Goal: Task Accomplishment & Management: Manage account settings

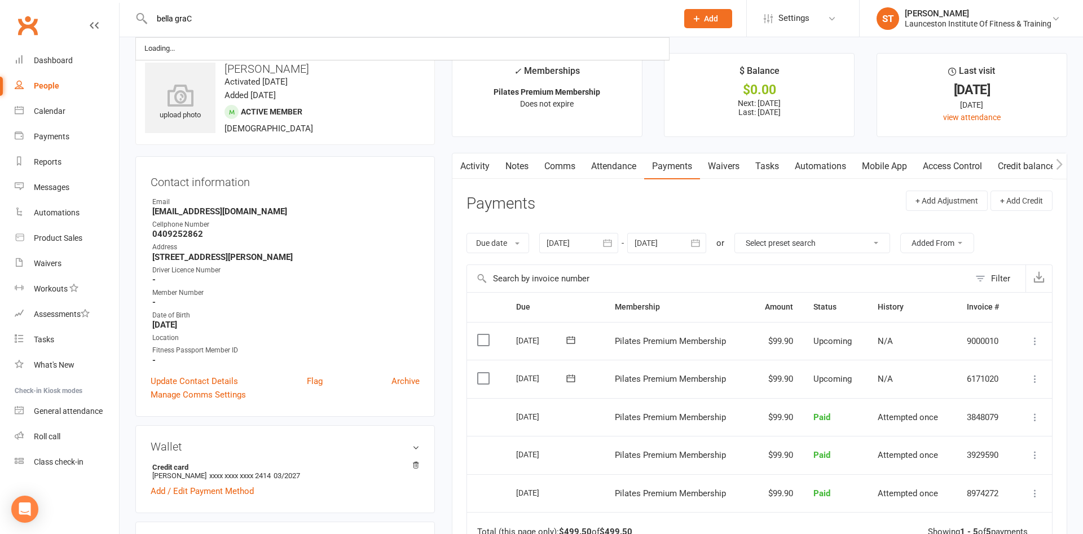
type input "bella gra"
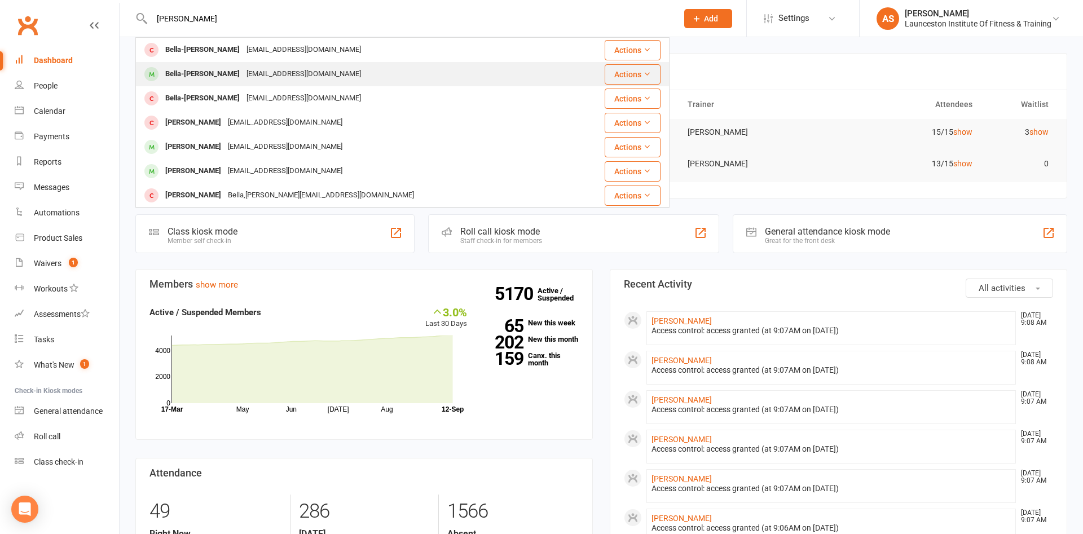
type input "[PERSON_NAME]"
click at [200, 76] on div "Bella-[PERSON_NAME]" at bounding box center [202, 74] width 81 height 16
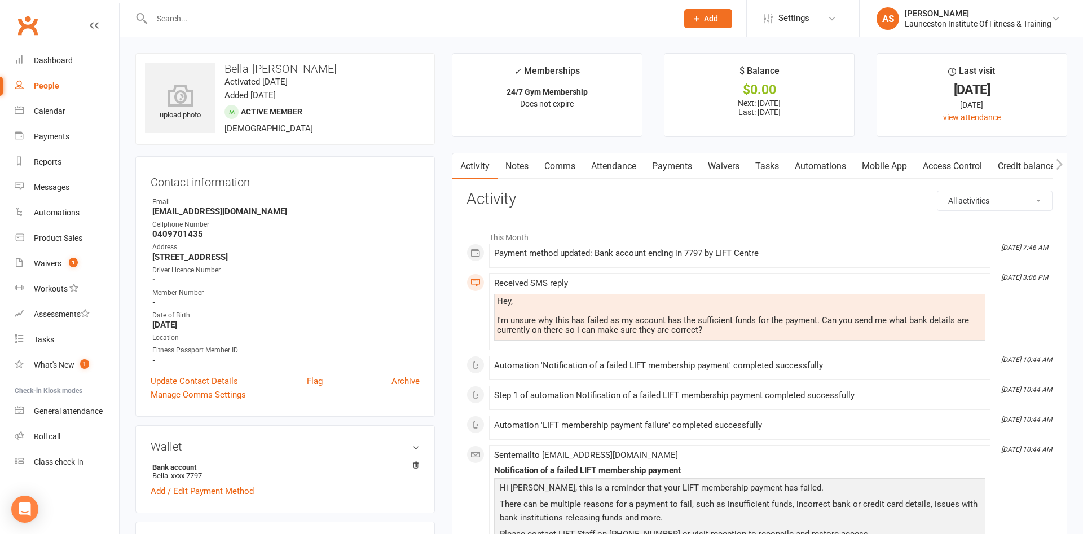
click at [679, 162] on link "Payments" at bounding box center [672, 166] width 56 height 26
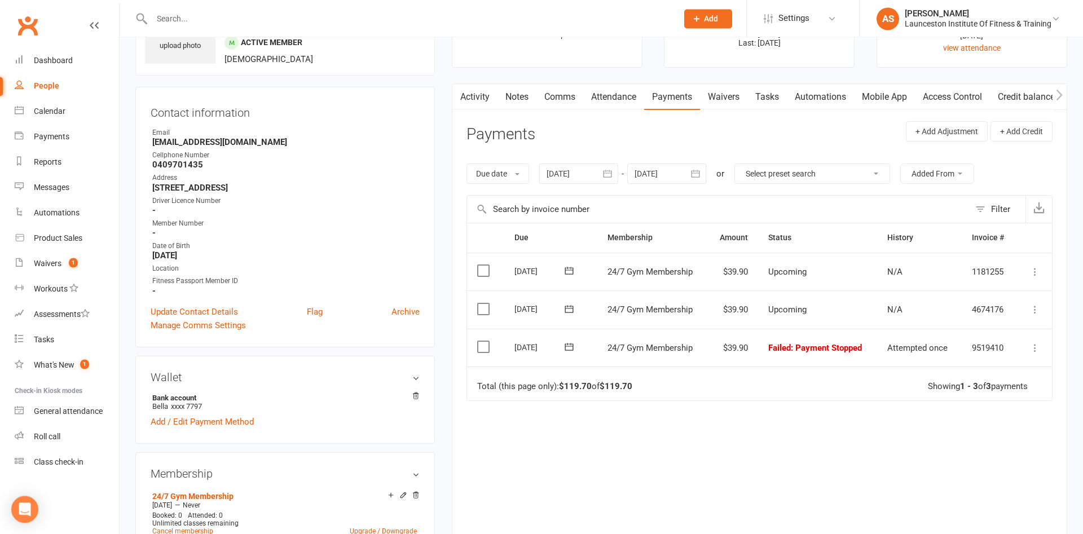
scroll to position [58, 0]
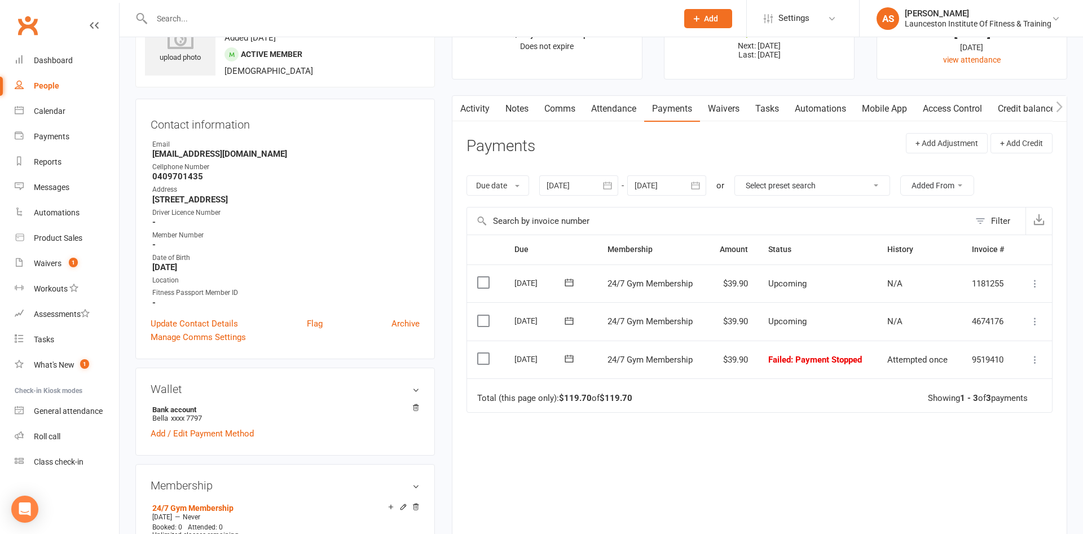
click at [613, 194] on button "button" at bounding box center [608, 185] width 20 height 20
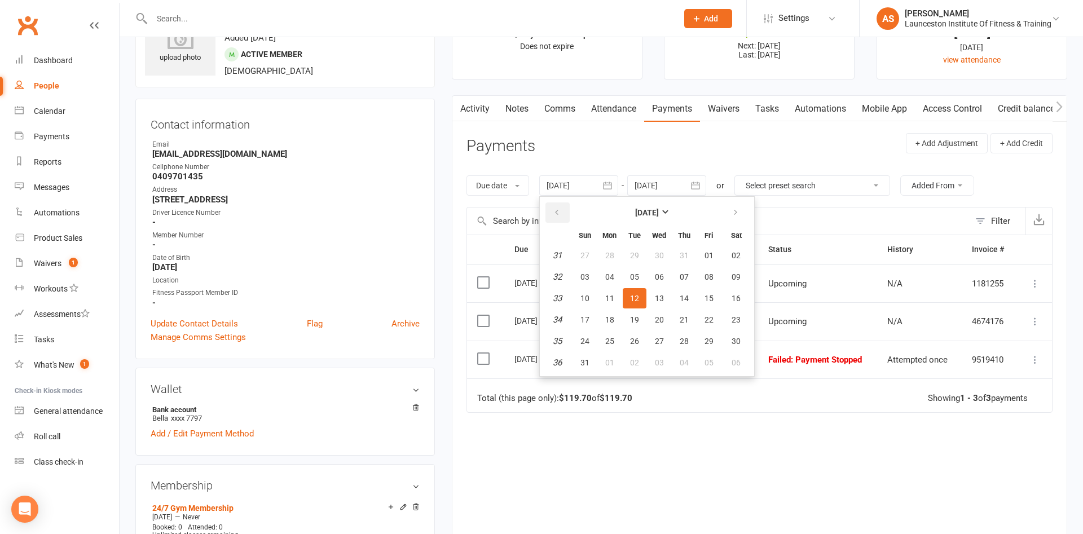
click at [554, 214] on button "button" at bounding box center [557, 212] width 24 height 20
click at [652, 262] on button "04" at bounding box center [659, 255] width 24 height 20
type input "04 Jun 2025"
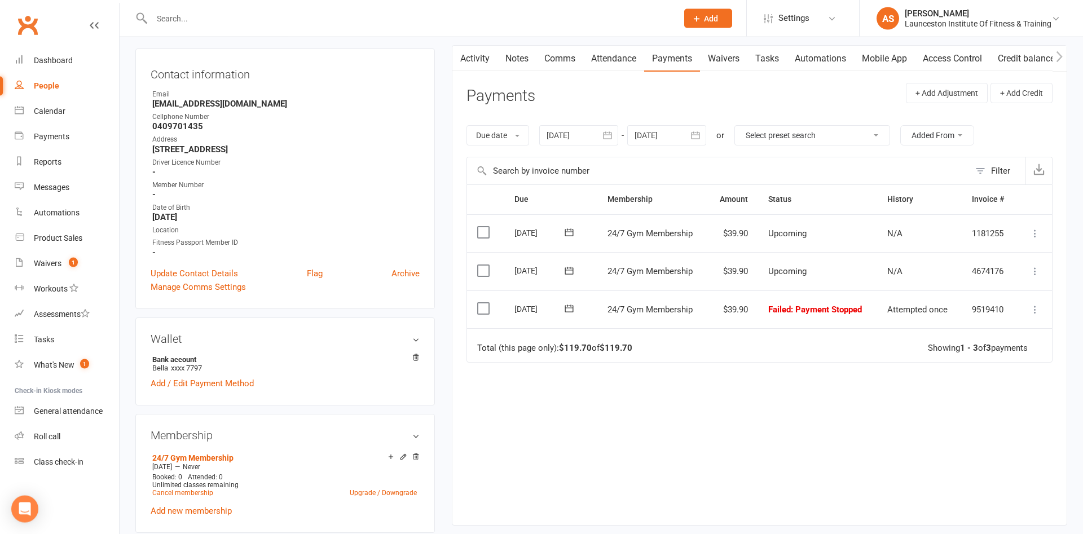
scroll to position [173, 0]
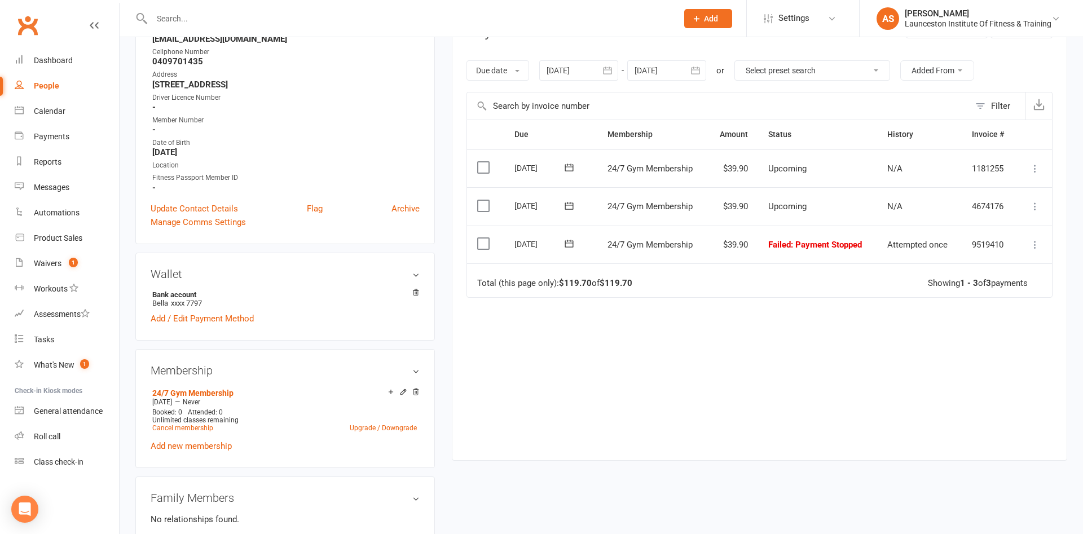
click at [1038, 246] on icon at bounding box center [1034, 244] width 11 height 11
click at [1001, 288] on link "Mark as Paid (POS)" at bounding box center [985, 289] width 112 height 23
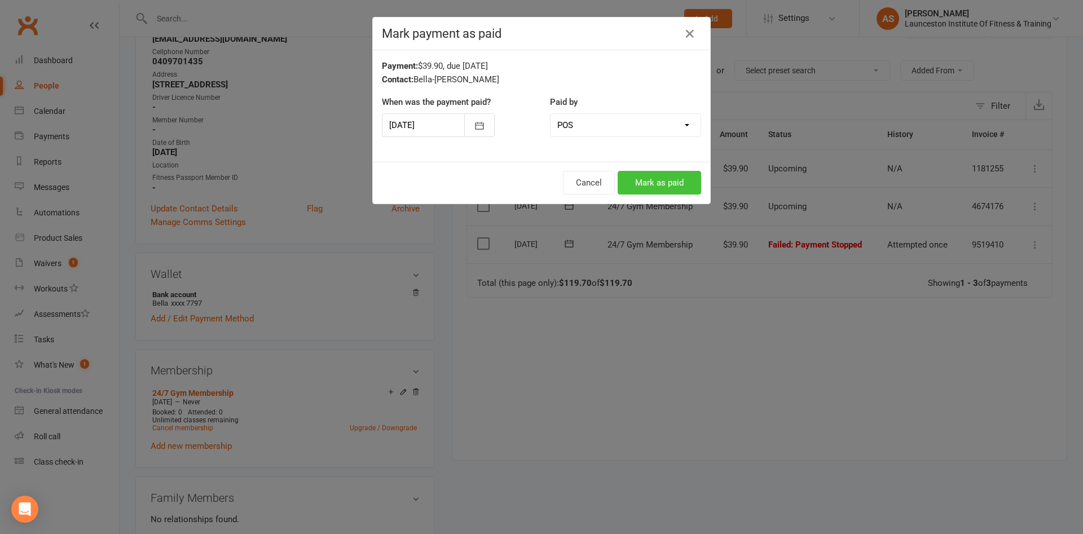
click at [659, 182] on button "Mark as paid" at bounding box center [658, 183] width 83 height 24
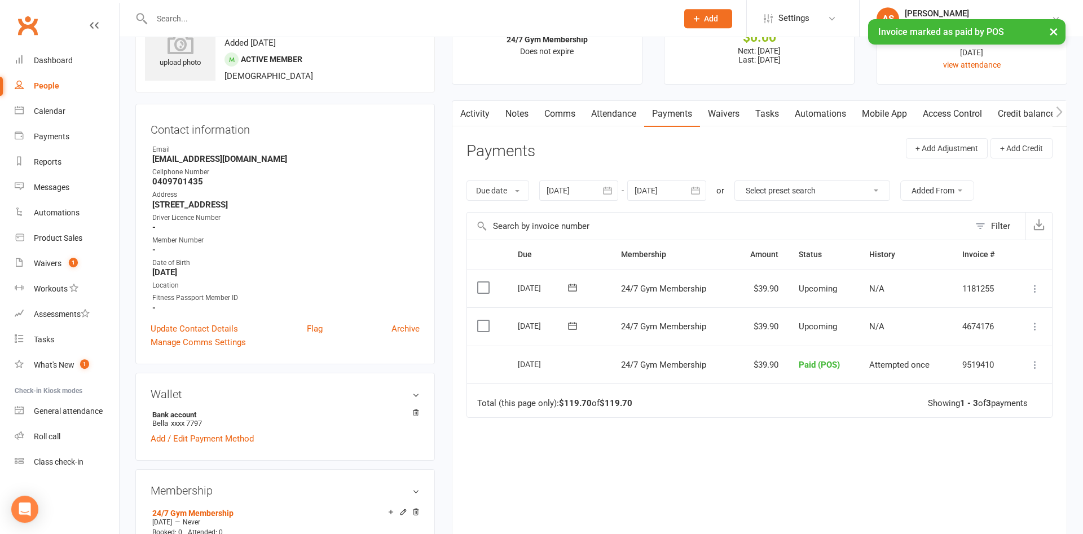
scroll to position [0, 0]
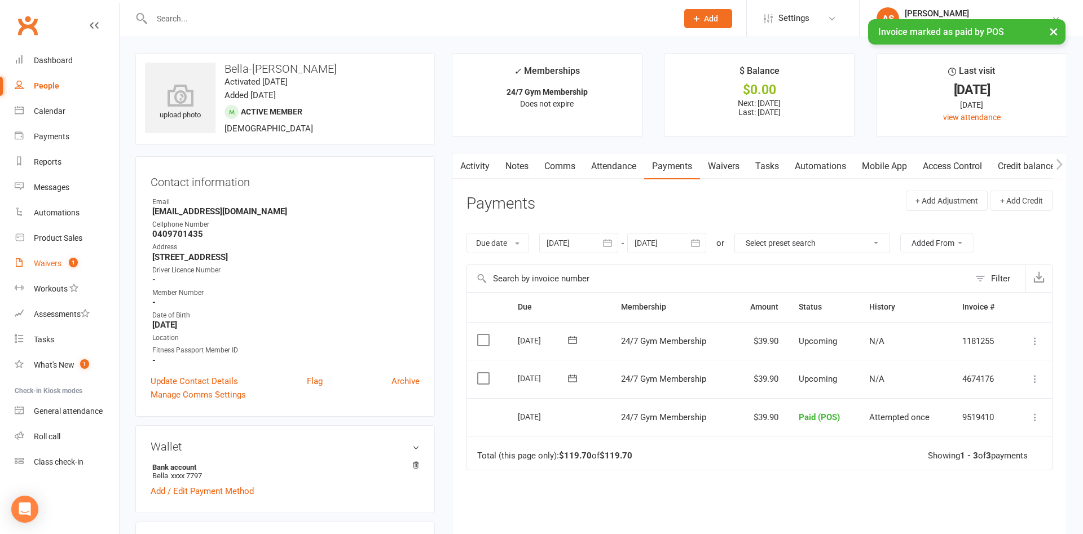
click at [65, 271] on link "Waivers 1" at bounding box center [67, 263] width 104 height 25
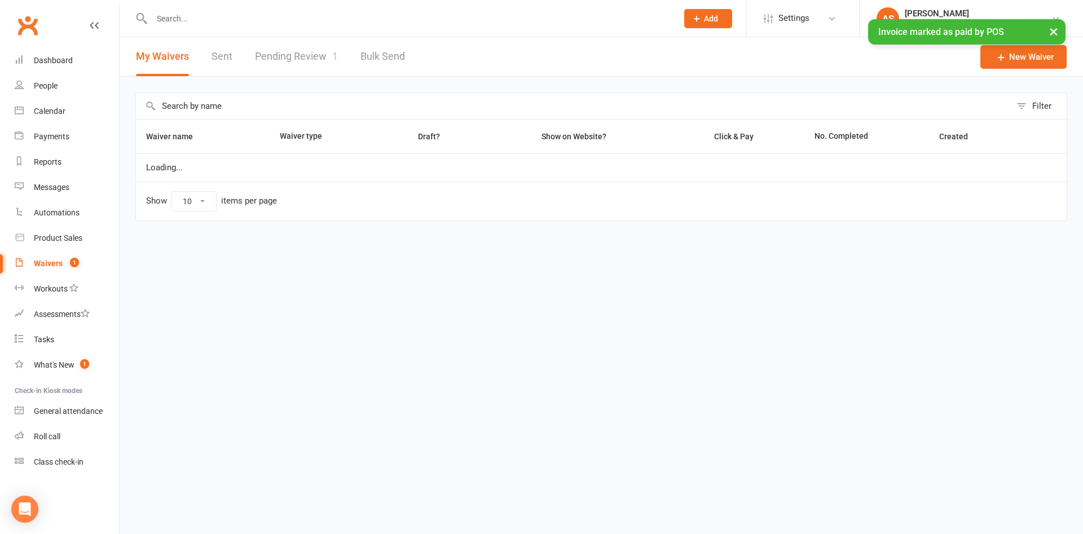
select select "100"
click at [279, 53] on link "Pending Review 1" at bounding box center [296, 56] width 83 height 39
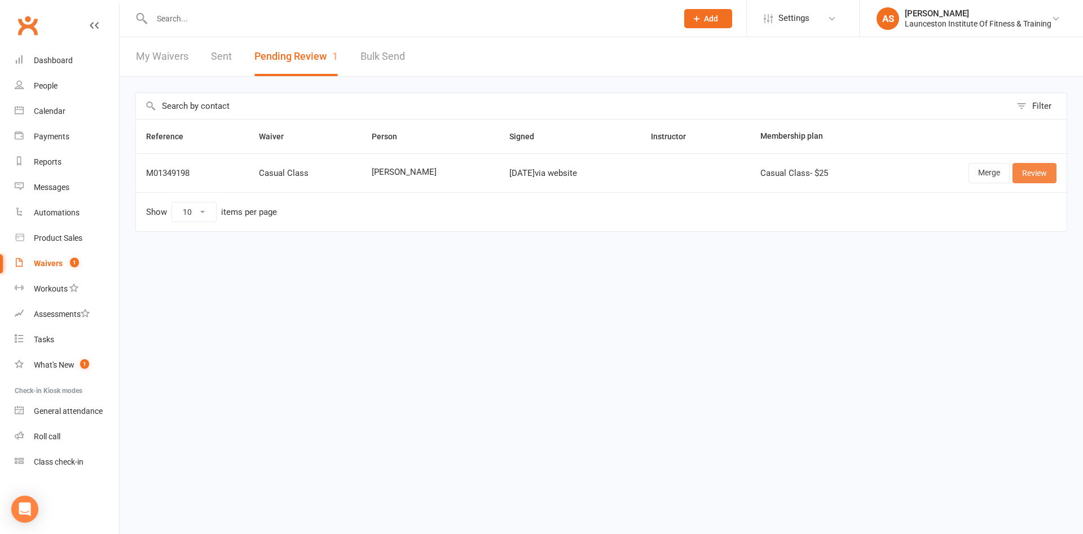
click at [1029, 183] on link "Review" at bounding box center [1034, 173] width 44 height 20
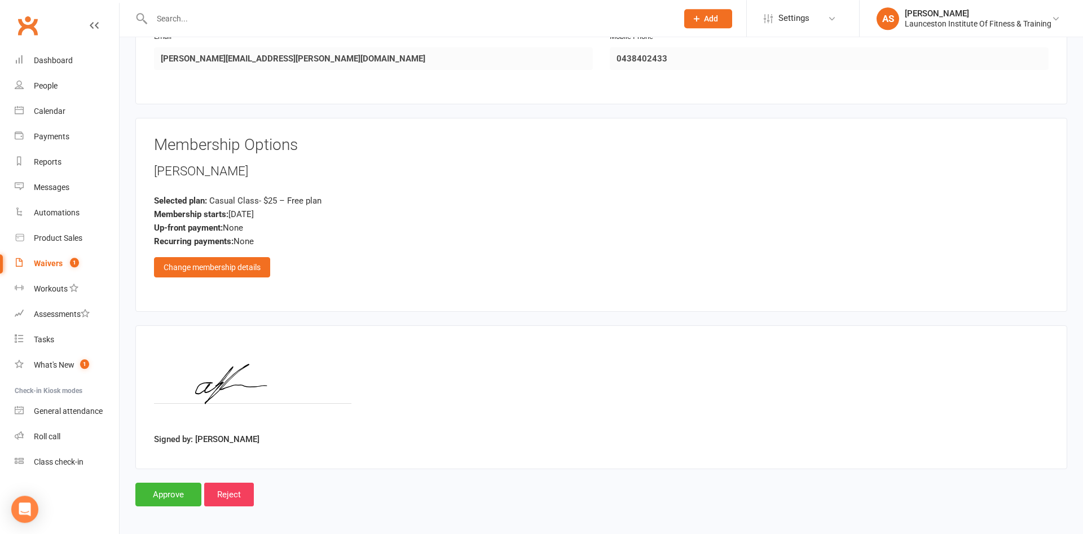
scroll to position [259, 0]
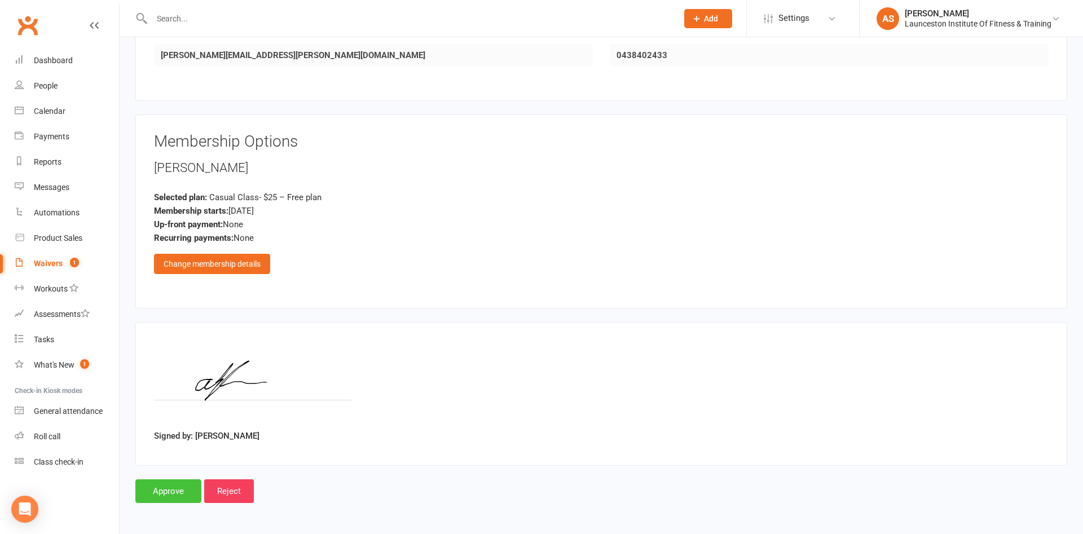
click at [171, 491] on input "Approve" at bounding box center [168, 491] width 66 height 24
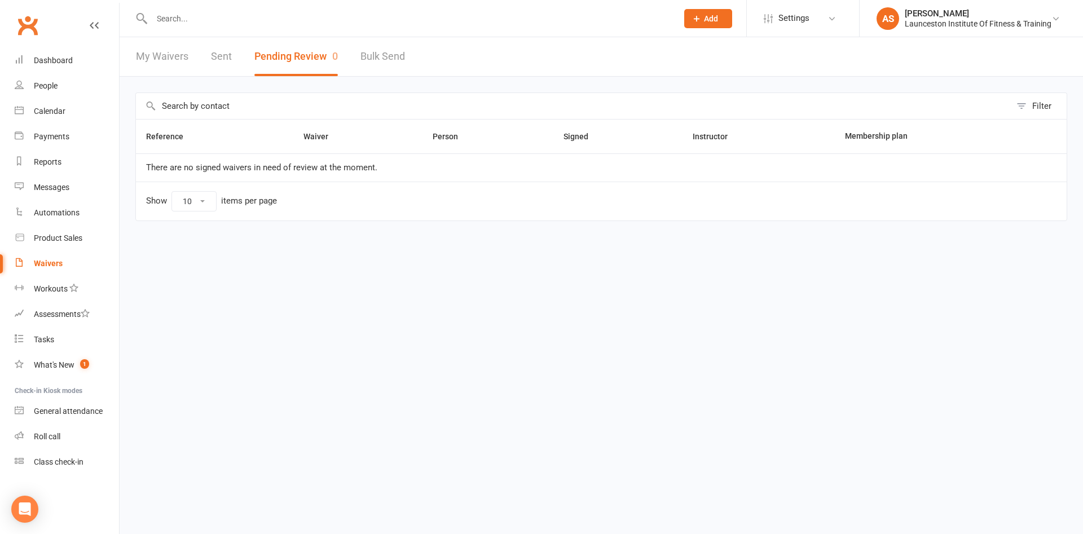
click at [204, 23] on input "text" at bounding box center [408, 19] width 521 height 16
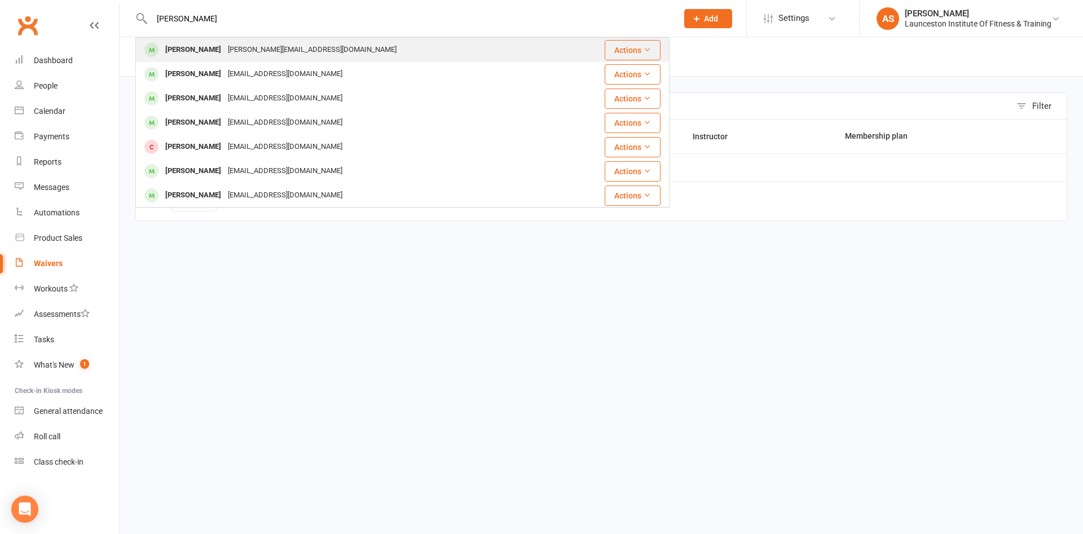
type input "SHANNON LAMBERT"
click at [372, 47] on div "Shannon Lambert Shannon.lambert1997@hotmail.com" at bounding box center [357, 49] width 443 height 23
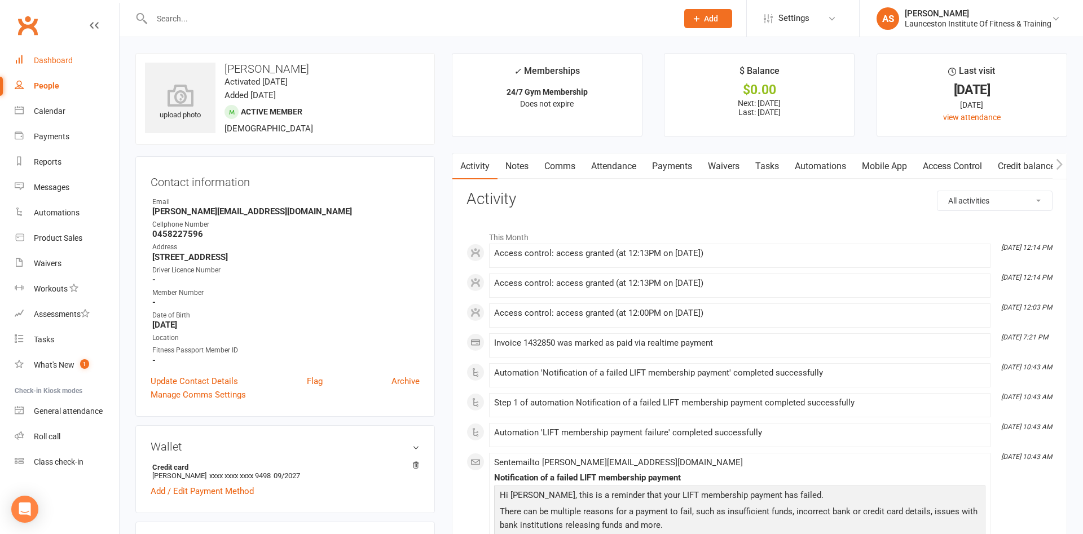
click at [58, 61] on div "Dashboard" at bounding box center [53, 60] width 39 height 9
